Goal: Find specific page/section: Find specific page/section

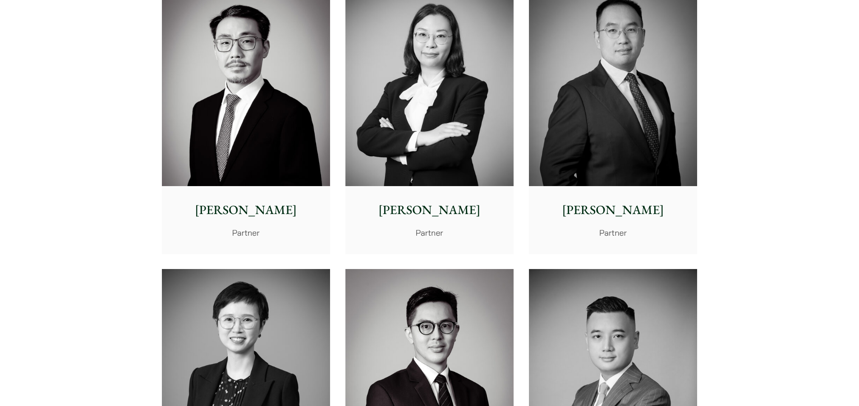
scroll to position [1353, 0]
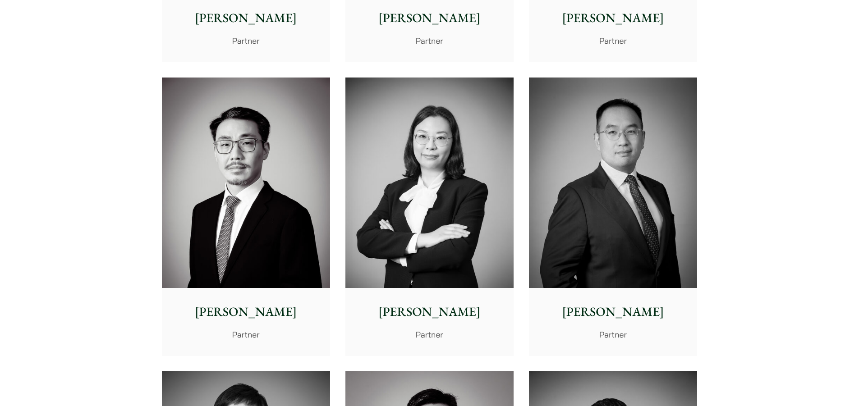
click at [440, 313] on p "Anita Leung" at bounding box center [430, 312] width 154 height 19
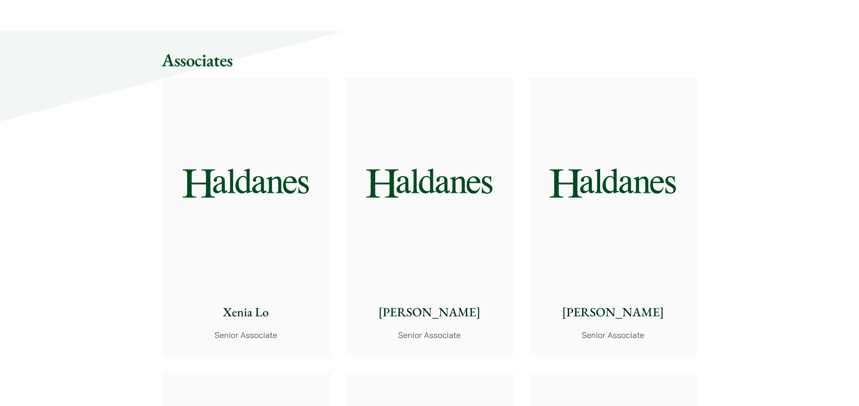
scroll to position [2300, 0]
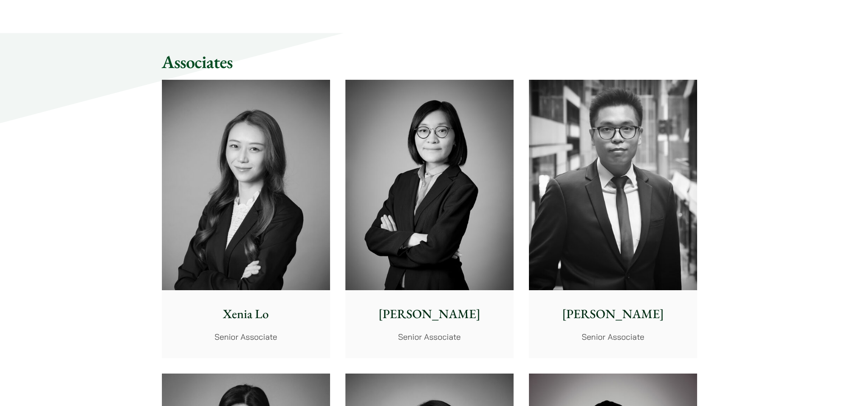
click at [431, 283] on img at bounding box center [429, 185] width 168 height 211
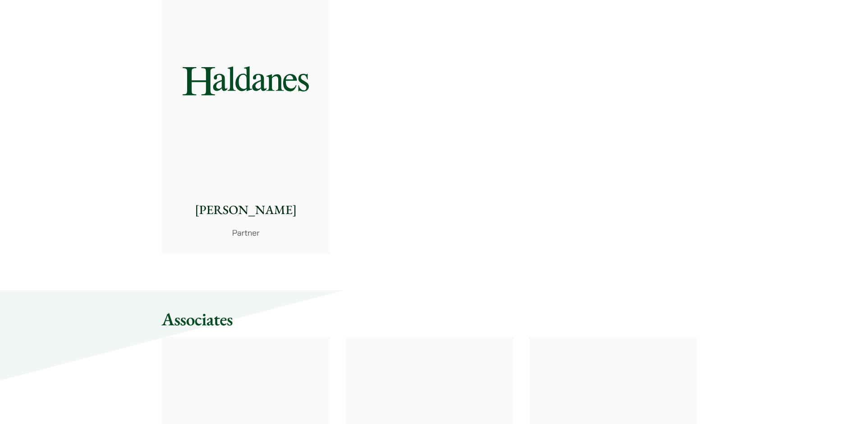
scroll to position [1997, 0]
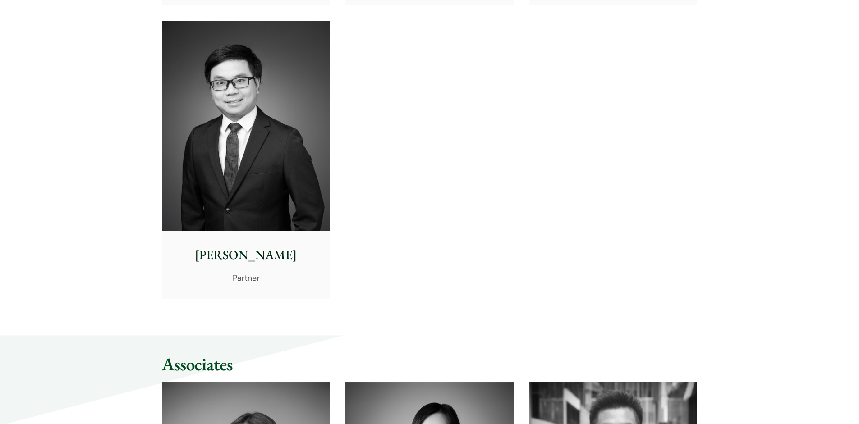
click at [245, 153] on img at bounding box center [246, 126] width 168 height 211
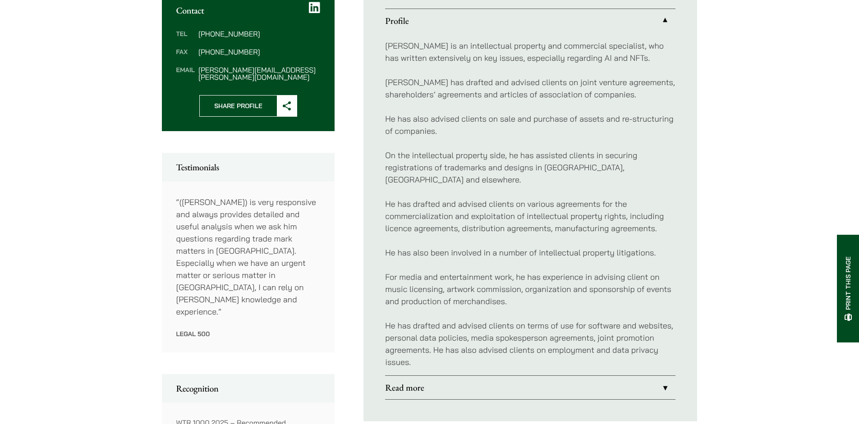
scroll to position [361, 0]
